Goal: Task Accomplishment & Management: Manage account settings

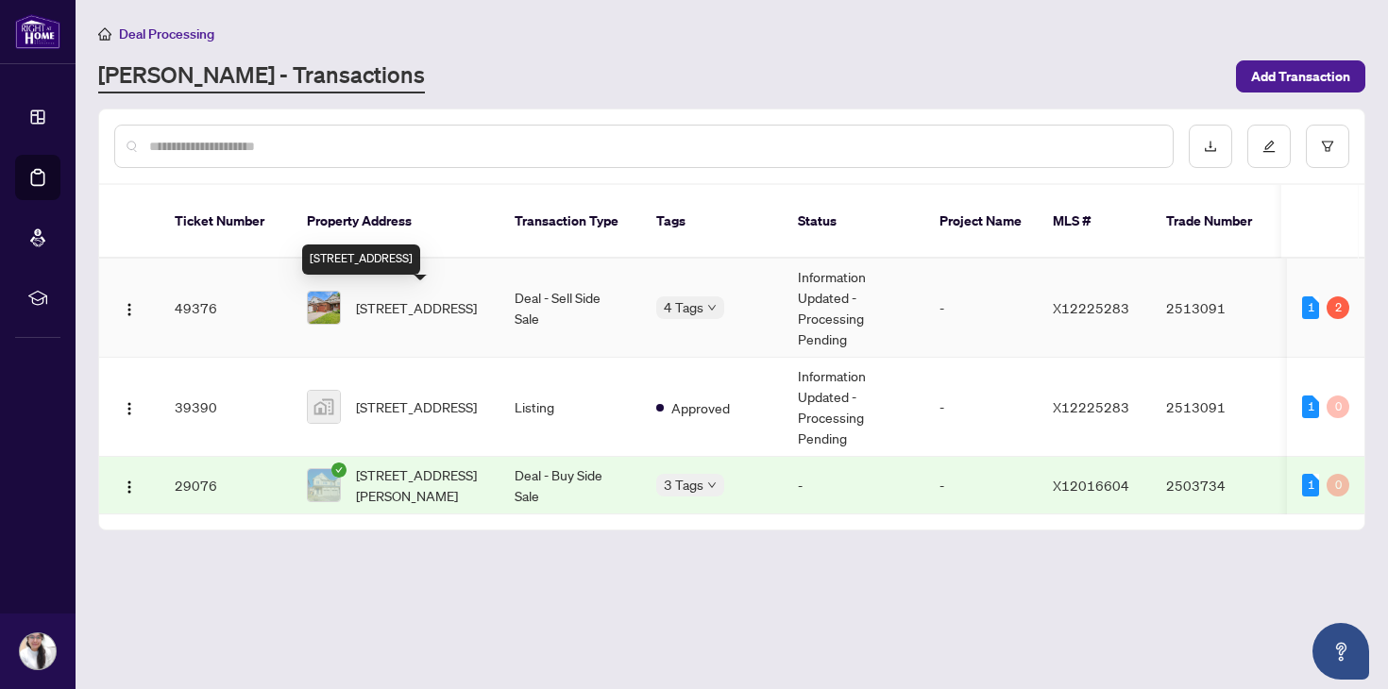
click at [464, 312] on span "[STREET_ADDRESS]" at bounding box center [416, 307] width 121 height 21
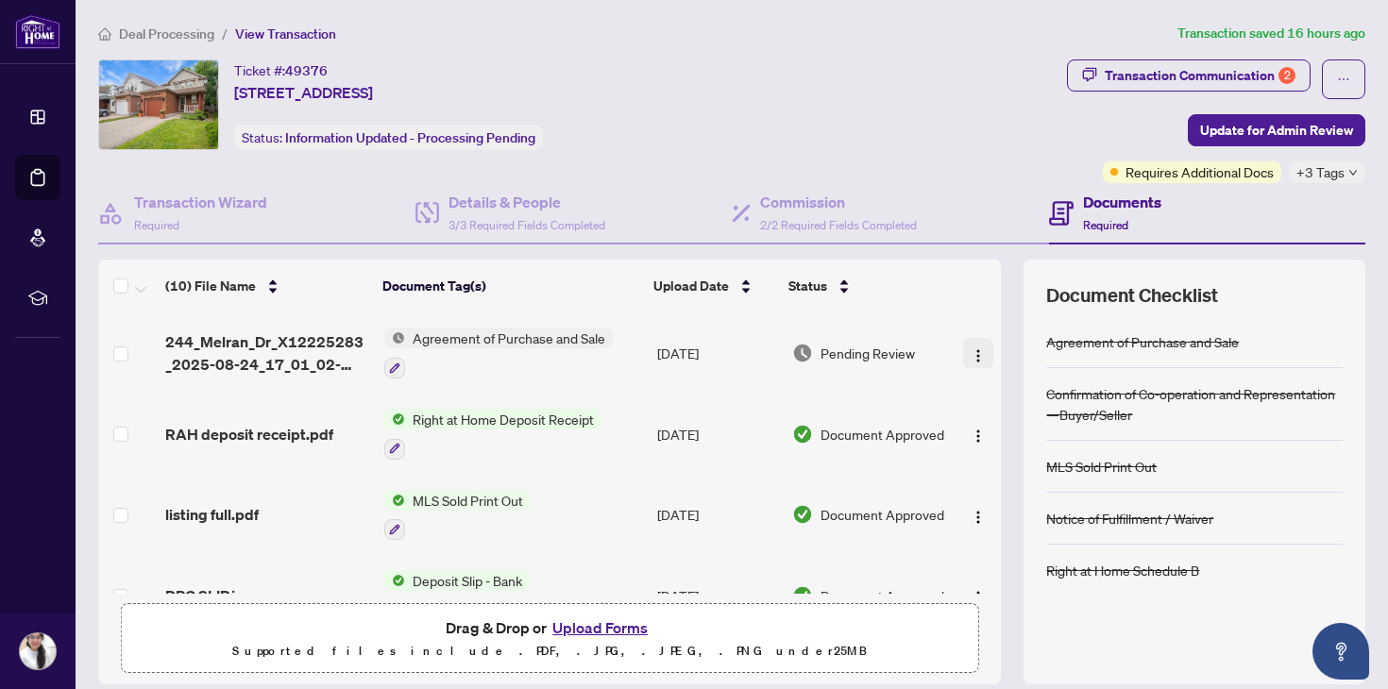
click at [979, 344] on span "button" at bounding box center [978, 353] width 15 height 21
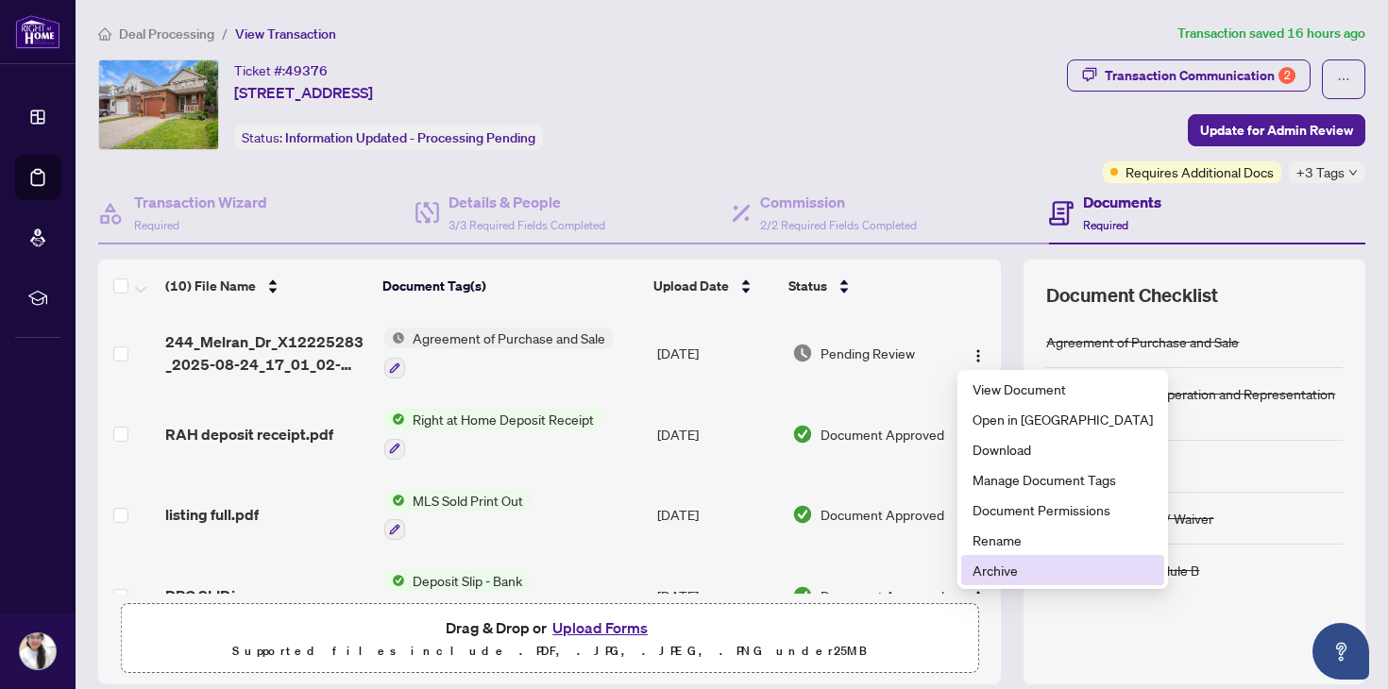
click at [1014, 567] on span "Archive" at bounding box center [1063, 570] width 180 height 21
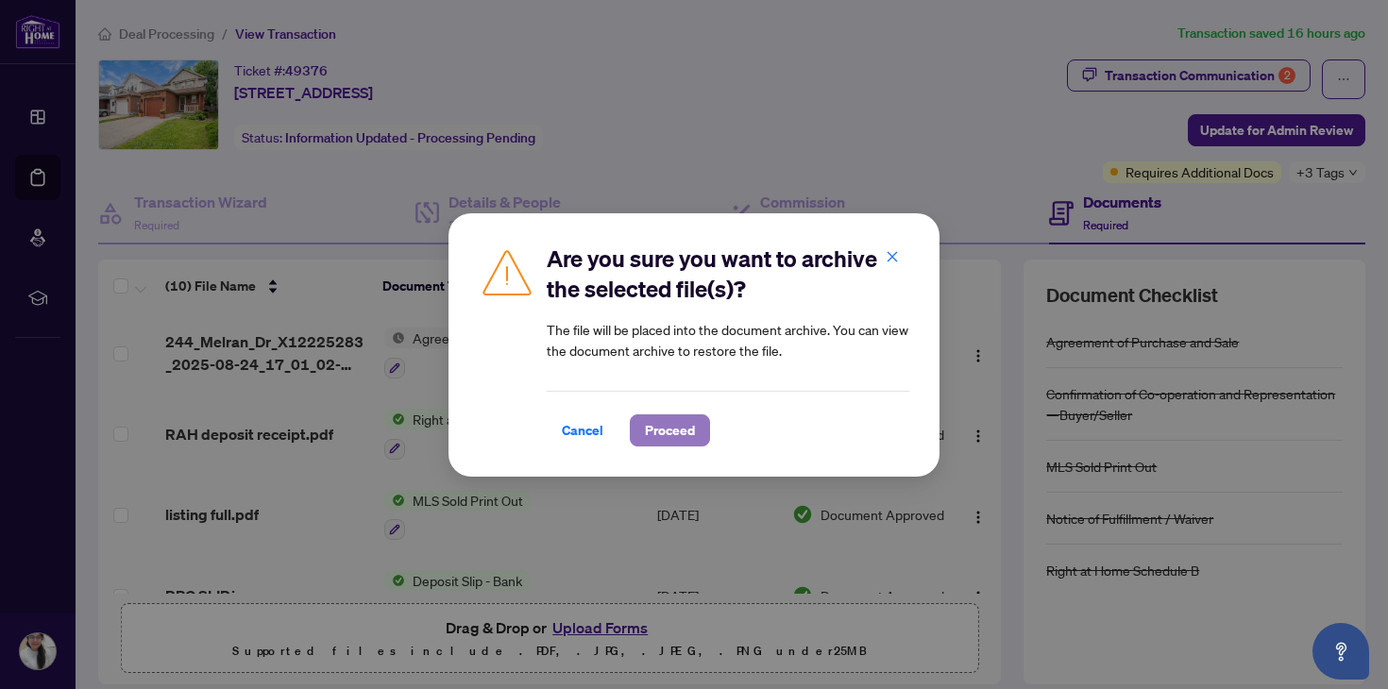
click at [662, 443] on span "Proceed" at bounding box center [670, 431] width 50 height 30
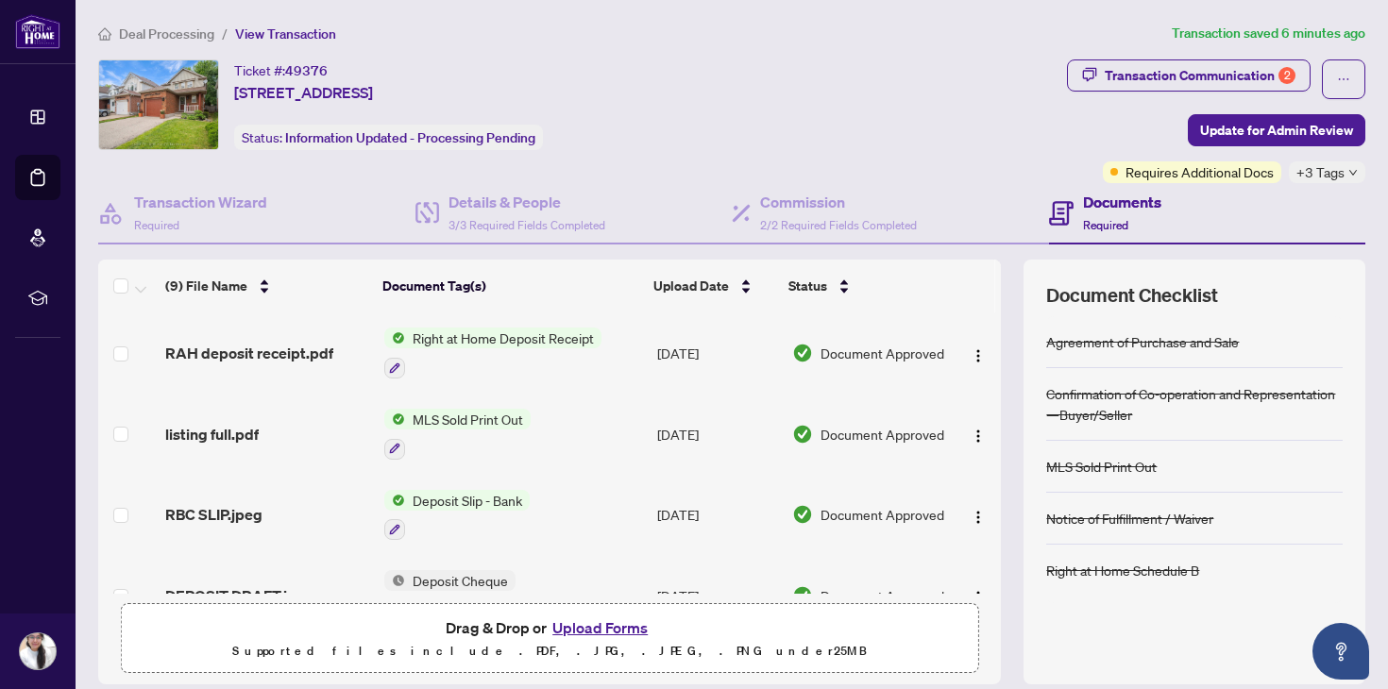
click at [593, 620] on button "Upload Forms" at bounding box center [600, 628] width 107 height 25
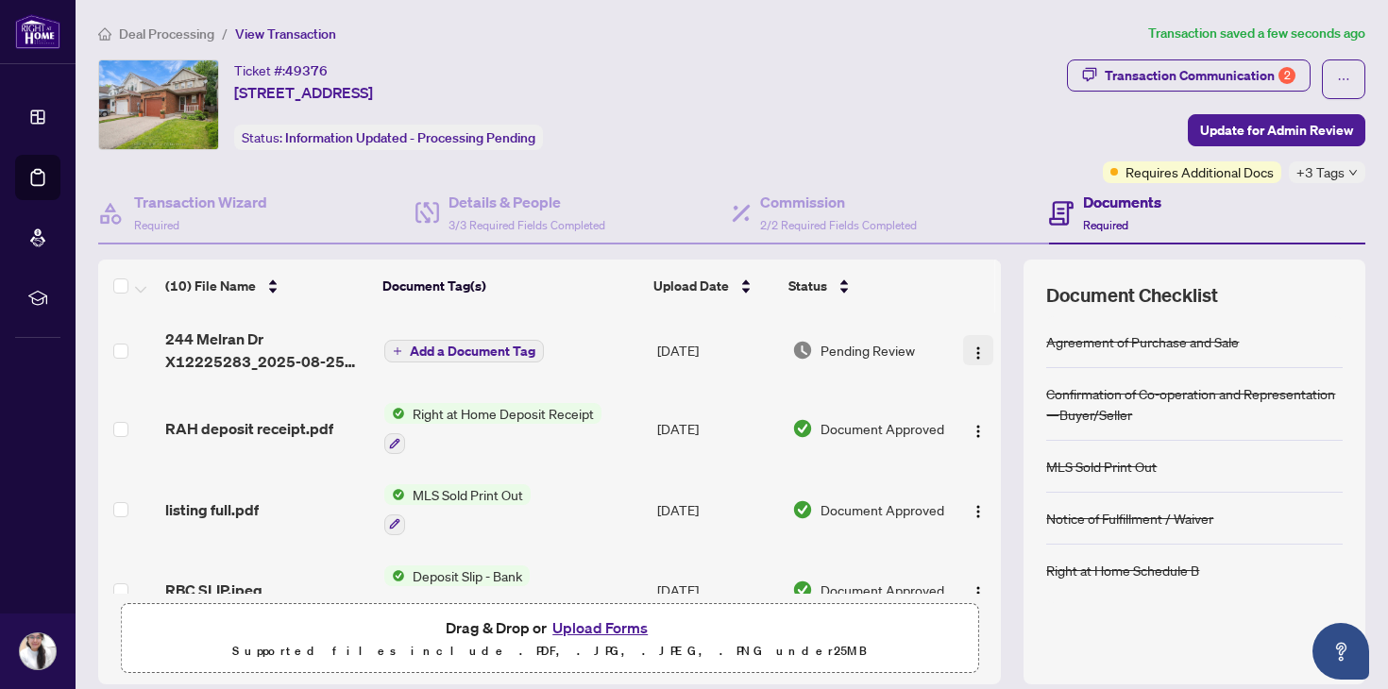
click at [971, 350] on img "button" at bounding box center [978, 353] width 15 height 15
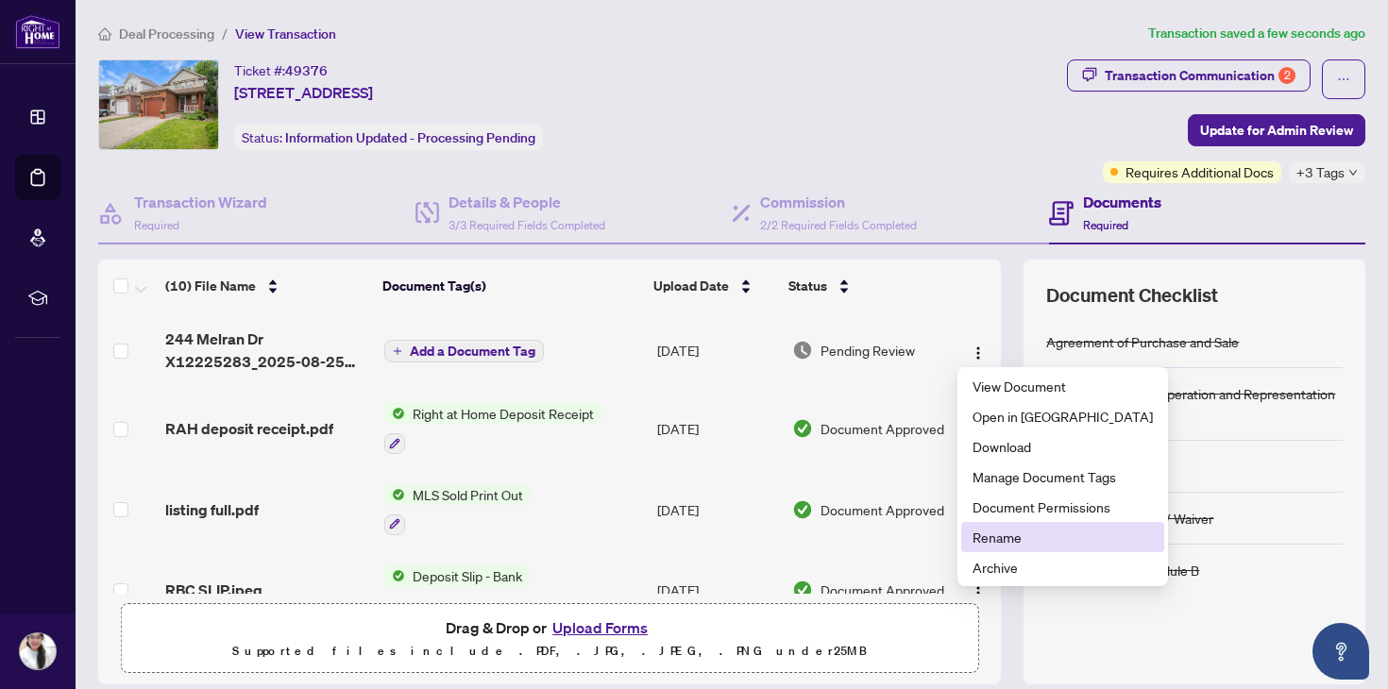
click at [998, 534] on span "Rename" at bounding box center [1063, 537] width 180 height 21
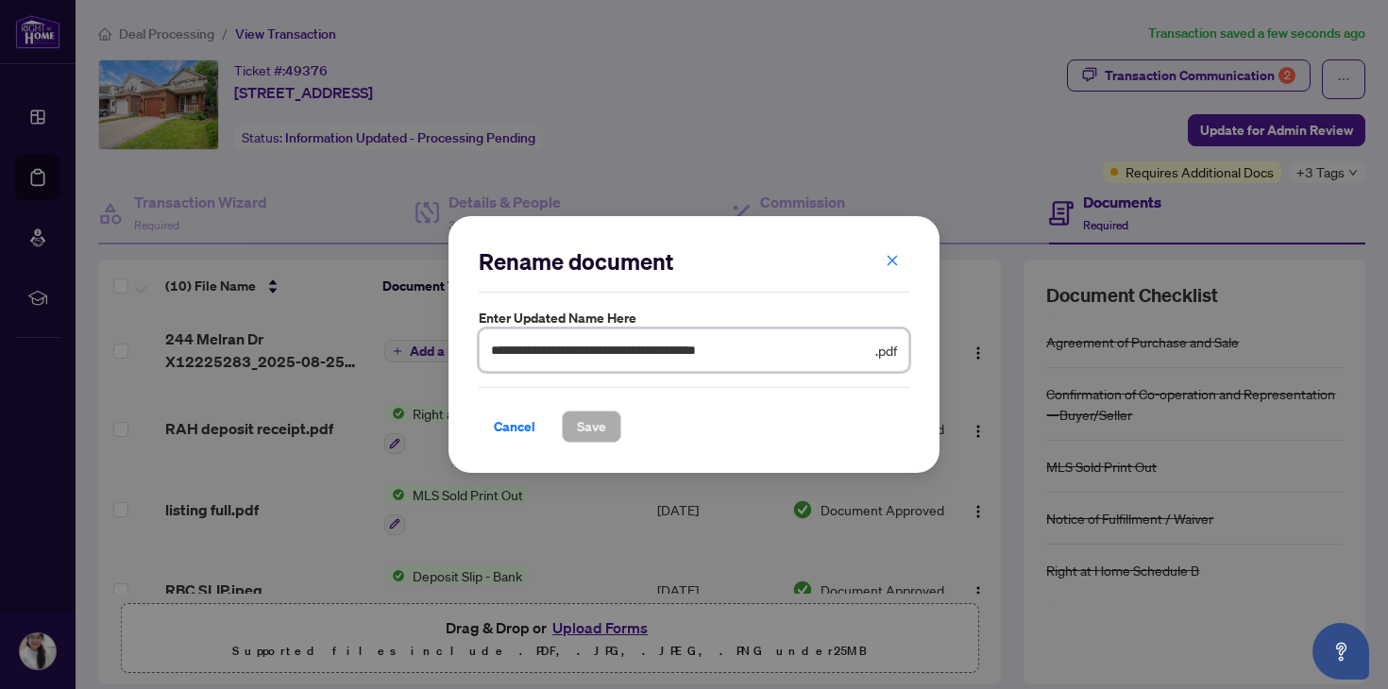
drag, startPoint x: 791, startPoint y: 352, endPoint x: 329, endPoint y: 341, distance: 462.9
click at [329, 341] on div "**********" at bounding box center [694, 344] width 1388 height 689
type input "**********"
click at [588, 427] on span "Save" at bounding box center [591, 427] width 29 height 30
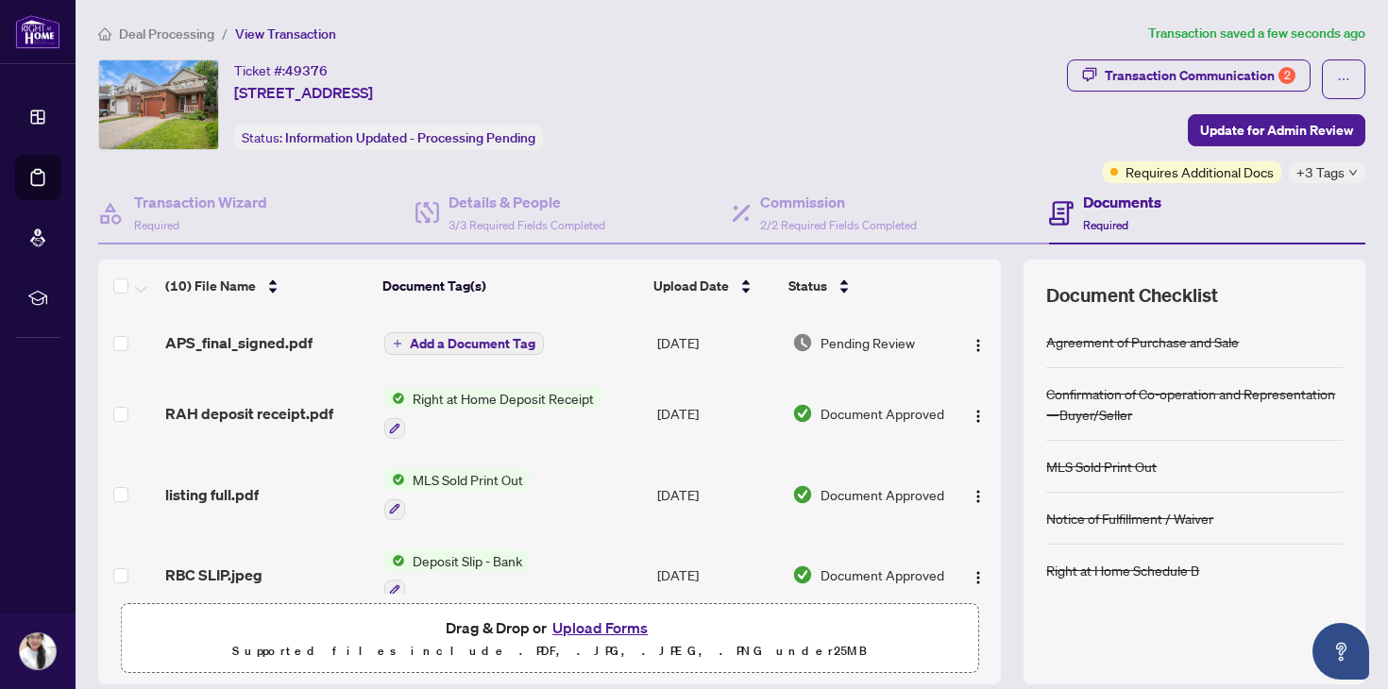
click at [184, 30] on span "Deal Processing" at bounding box center [166, 33] width 95 height 17
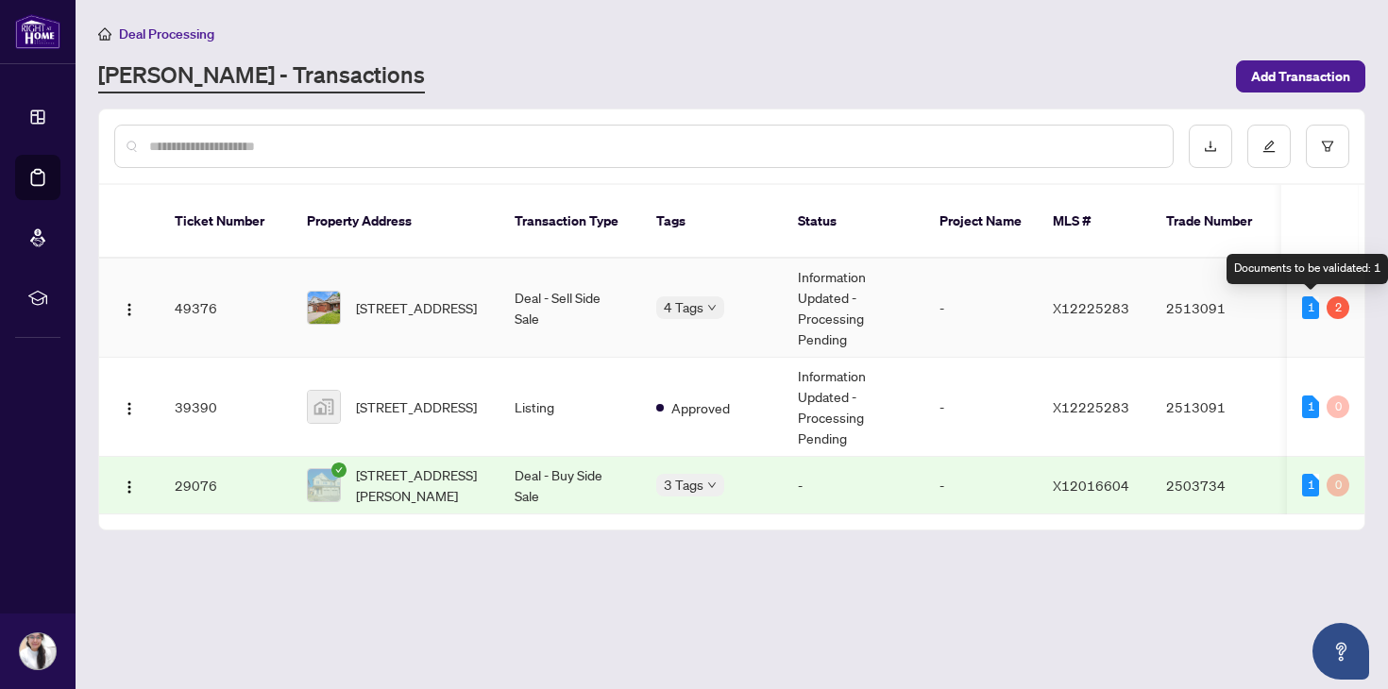
click at [1312, 308] on div "1" at bounding box center [1310, 308] width 17 height 23
click at [520, 310] on td "Deal - Sell Side Sale" at bounding box center [571, 308] width 142 height 99
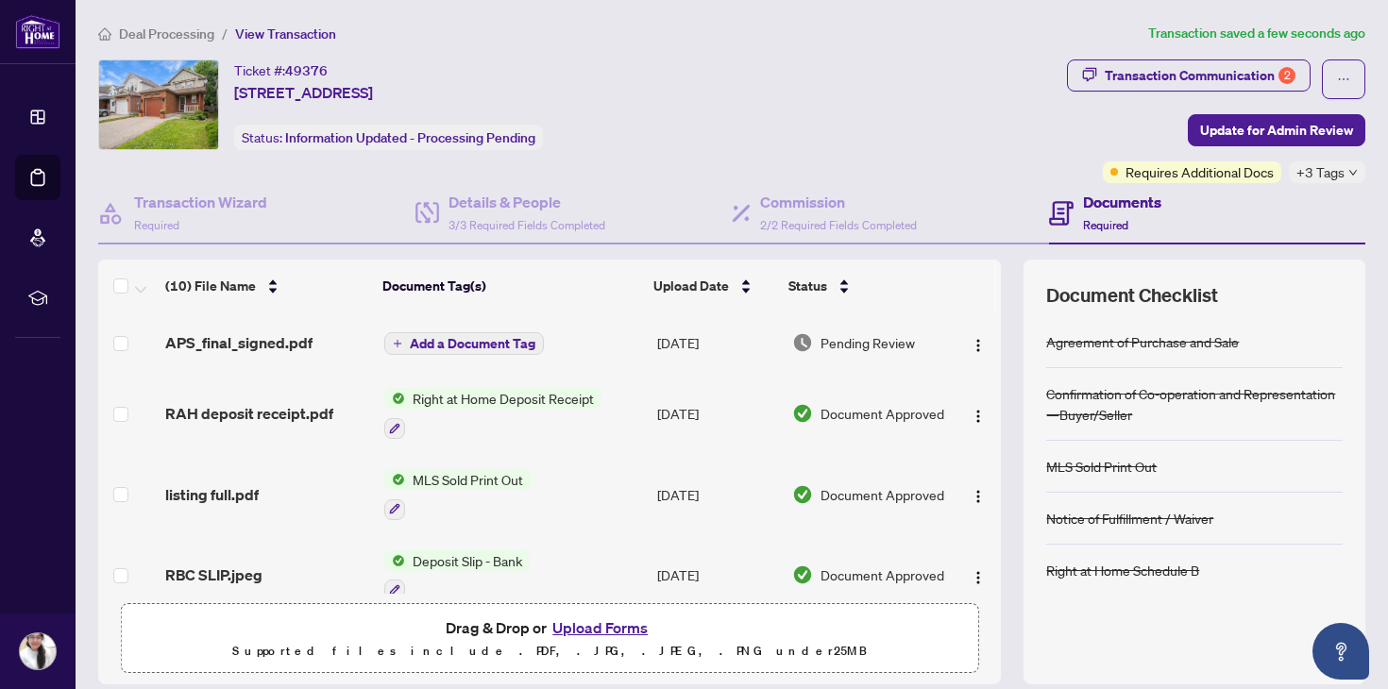
click at [156, 40] on span "Deal Processing" at bounding box center [166, 33] width 95 height 17
